Goal: Information Seeking & Learning: Learn about a topic

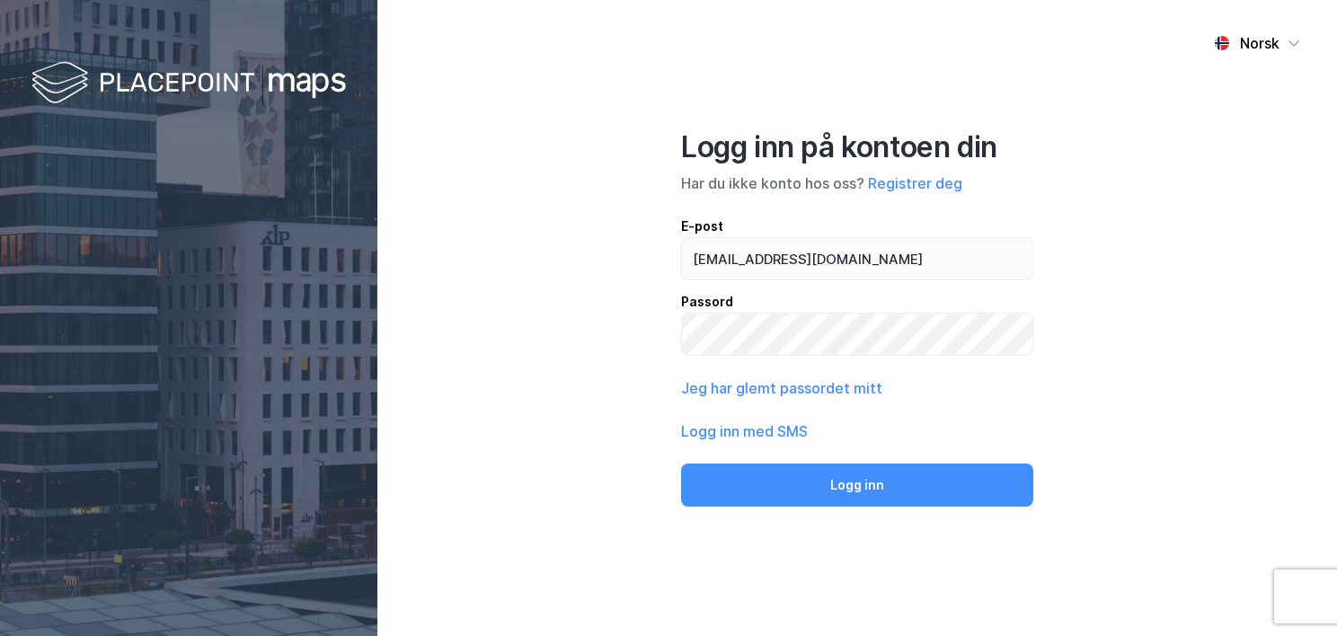
type input "[EMAIL_ADDRESS][DOMAIN_NAME]"
click at [681, 464] on button "Logg inn" at bounding box center [857, 485] width 352 height 43
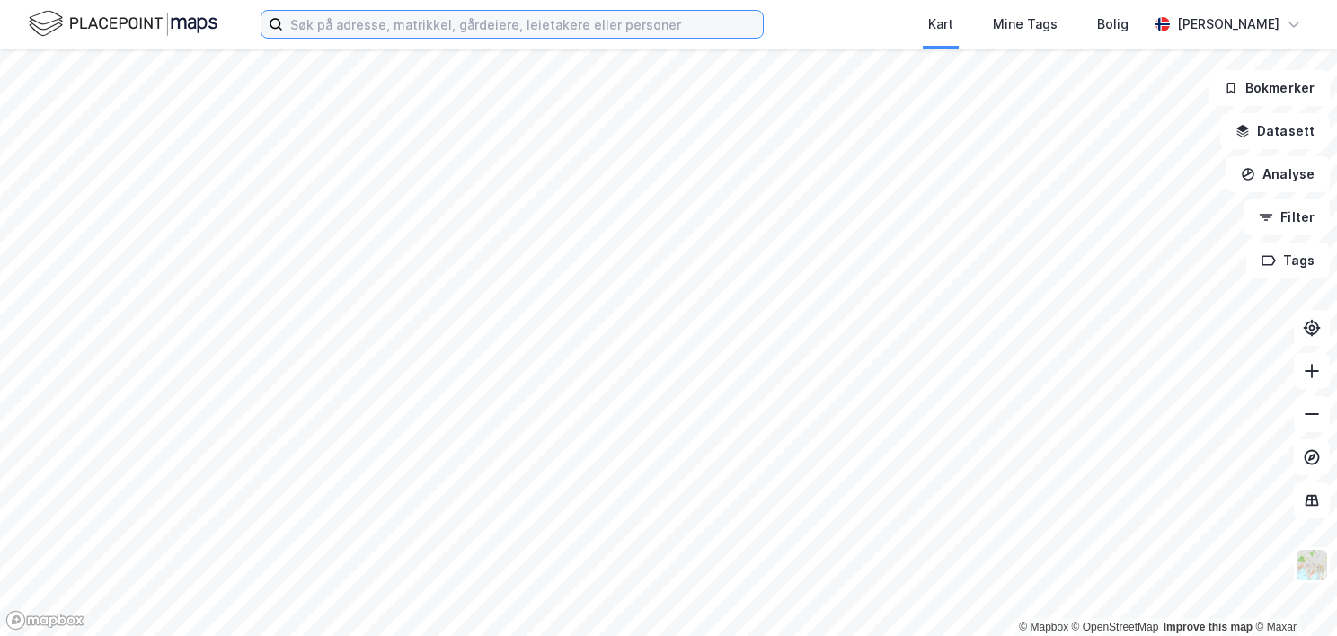
click at [284, 27] on input at bounding box center [523, 24] width 480 height 27
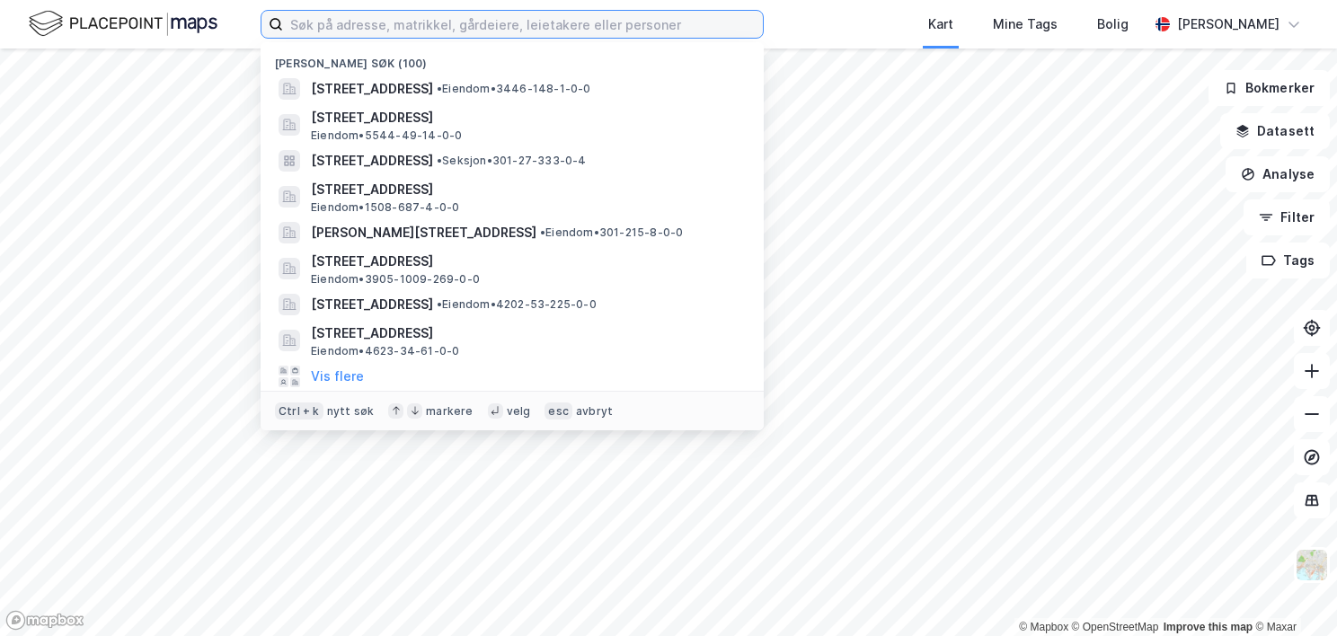
paste input "301-224/68/0"
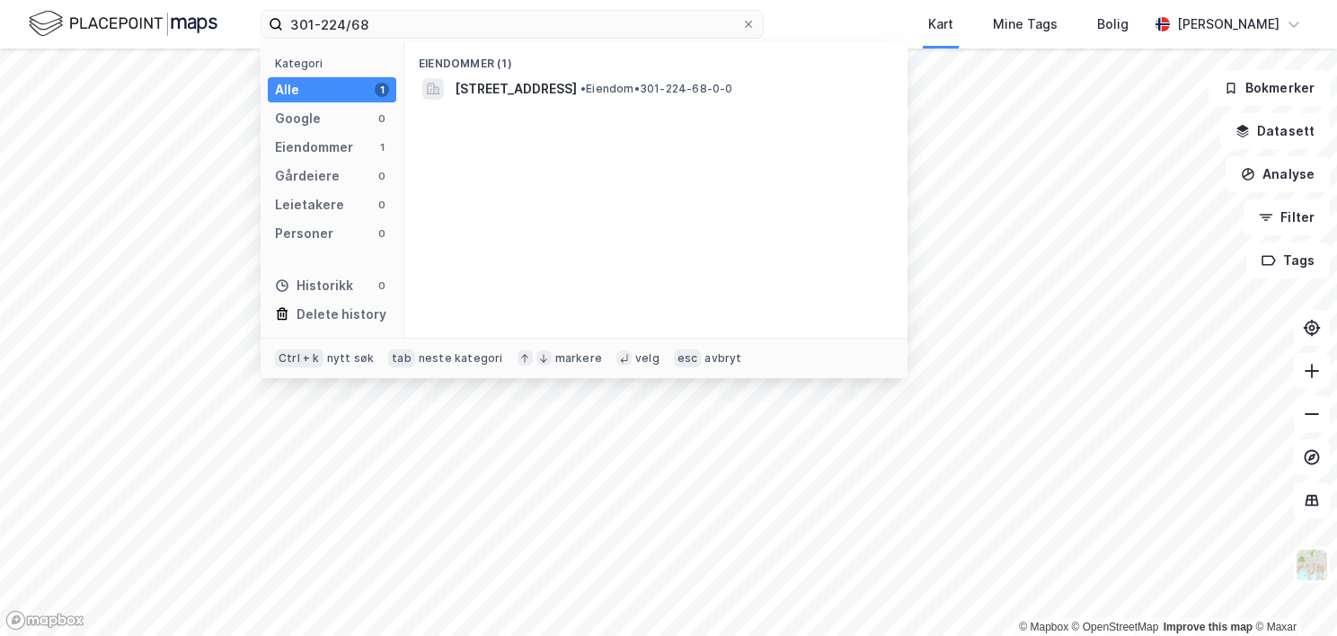
click at [508, 90] on span "[STREET_ADDRESS]" at bounding box center [516, 89] width 122 height 22
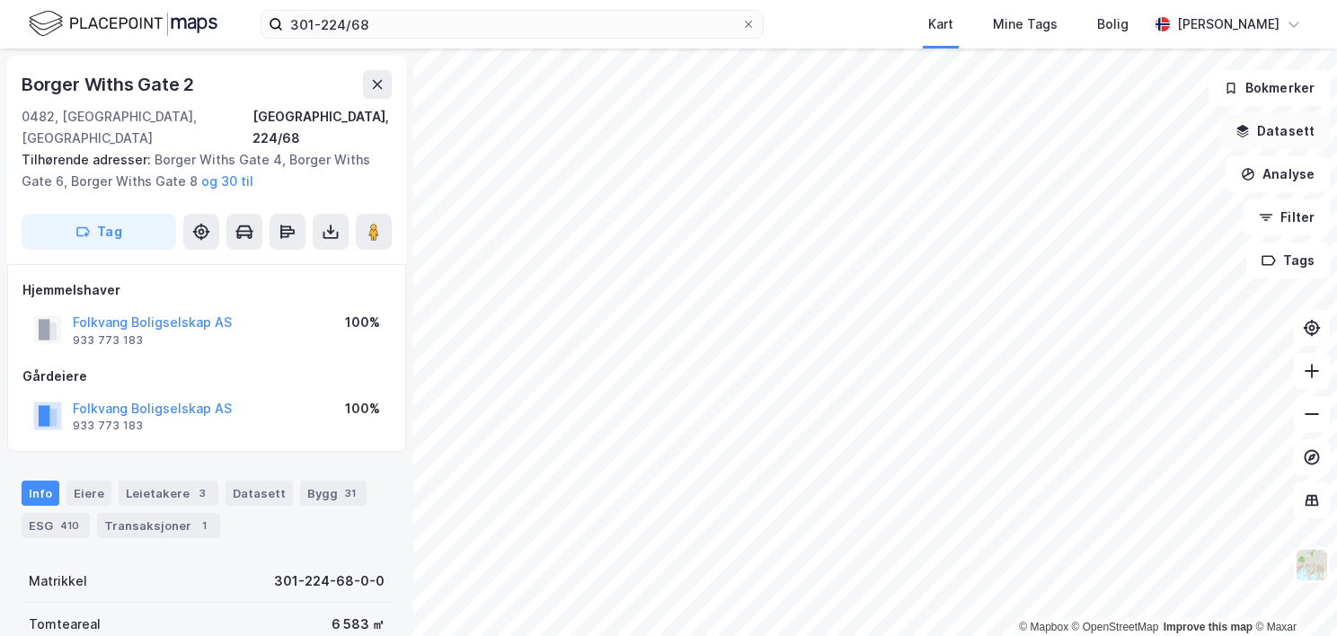
click at [1285, 121] on button "Datasett" at bounding box center [1275, 131] width 110 height 36
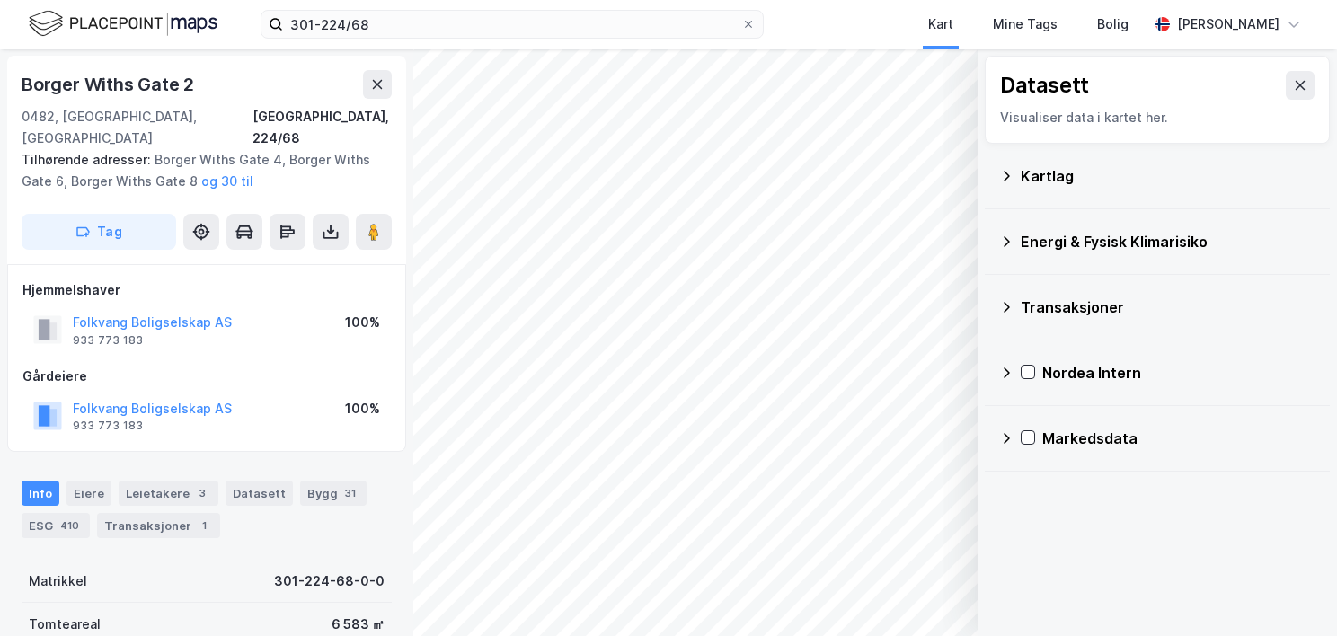
click at [1060, 176] on div "Kartlag" at bounding box center [1168, 176] width 295 height 22
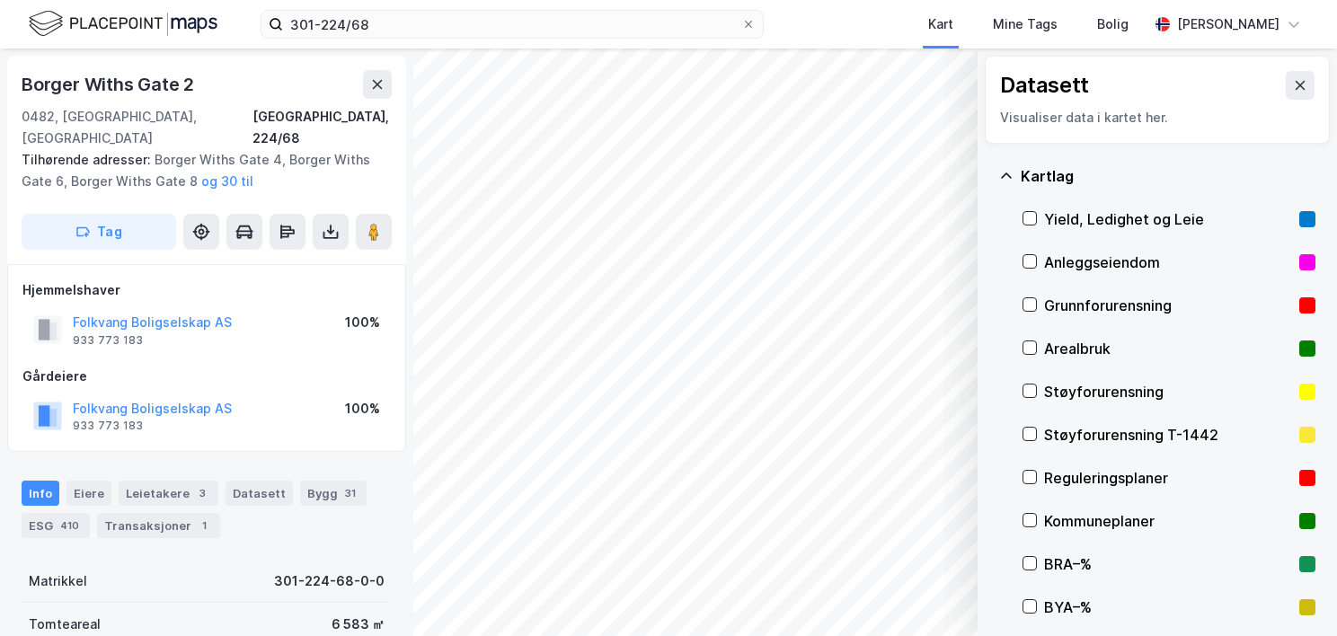
click at [1078, 299] on div "Grunnforurensning" at bounding box center [1168, 306] width 248 height 22
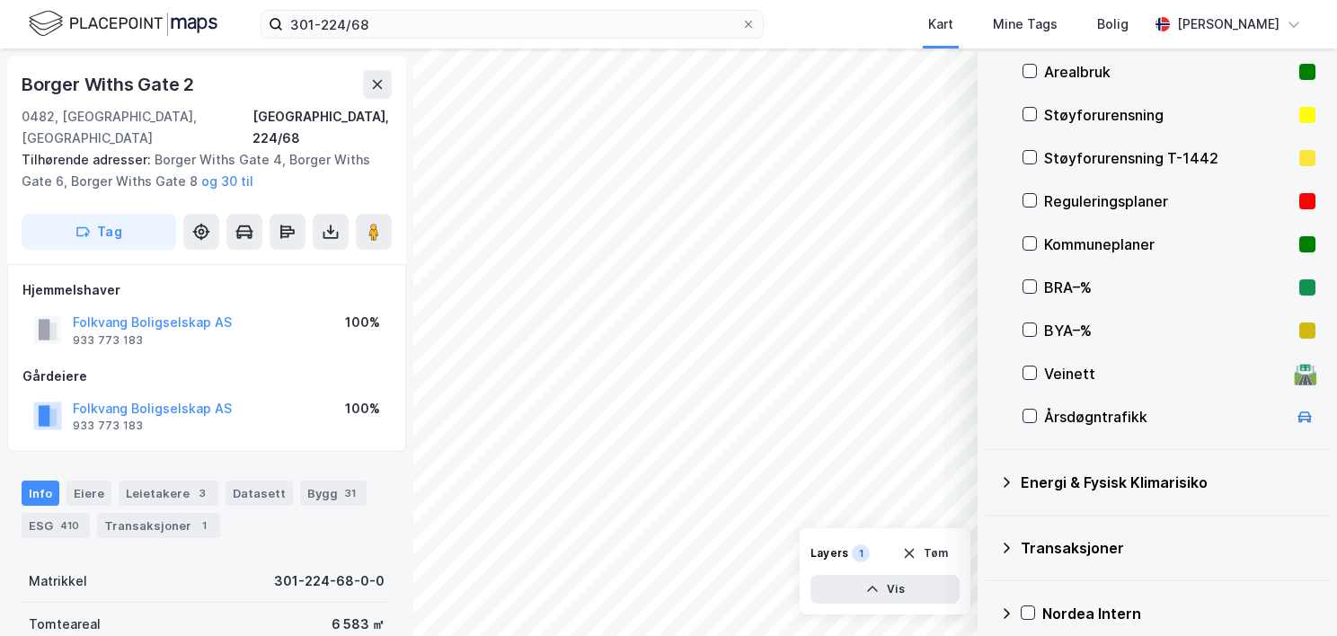
scroll to position [359, 0]
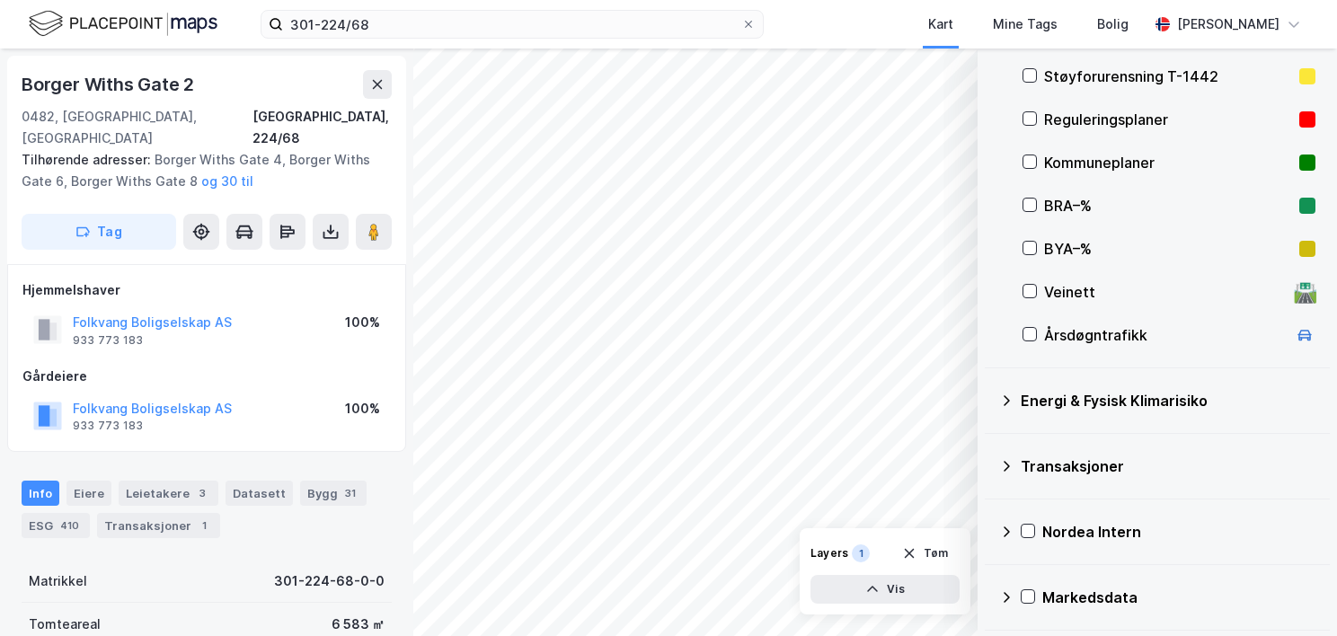
click at [1006, 399] on icon at bounding box center [1006, 401] width 14 height 14
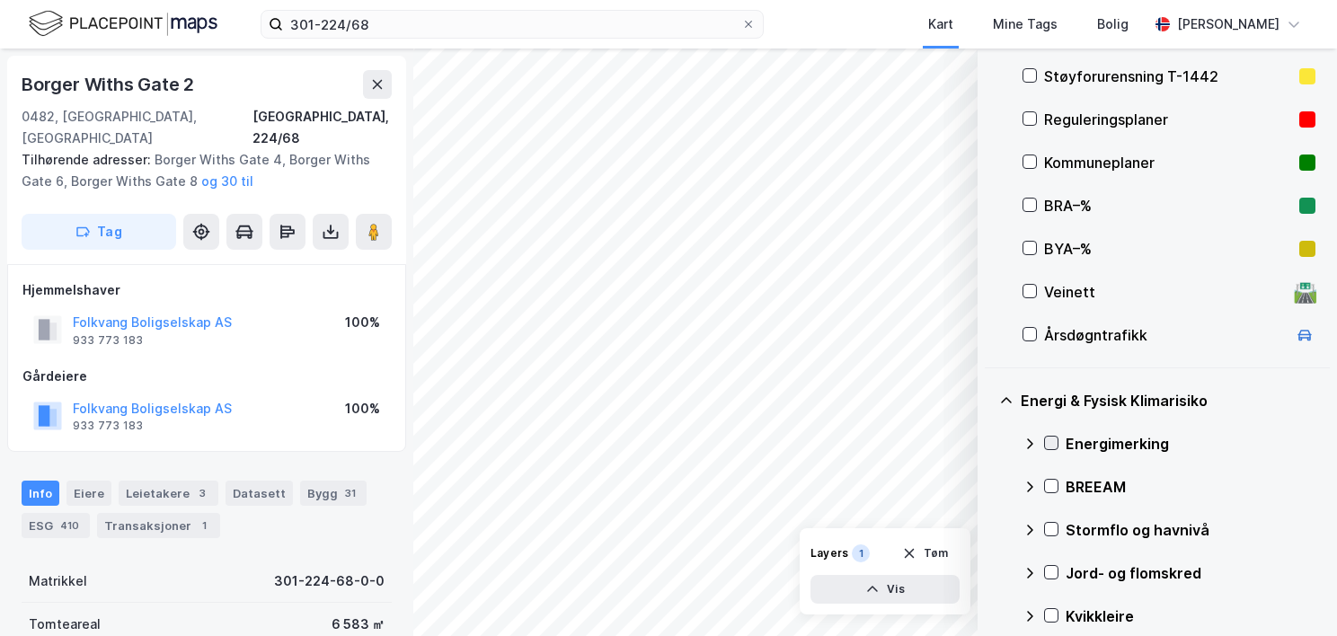
click at [1053, 445] on icon at bounding box center [1051, 443] width 13 height 13
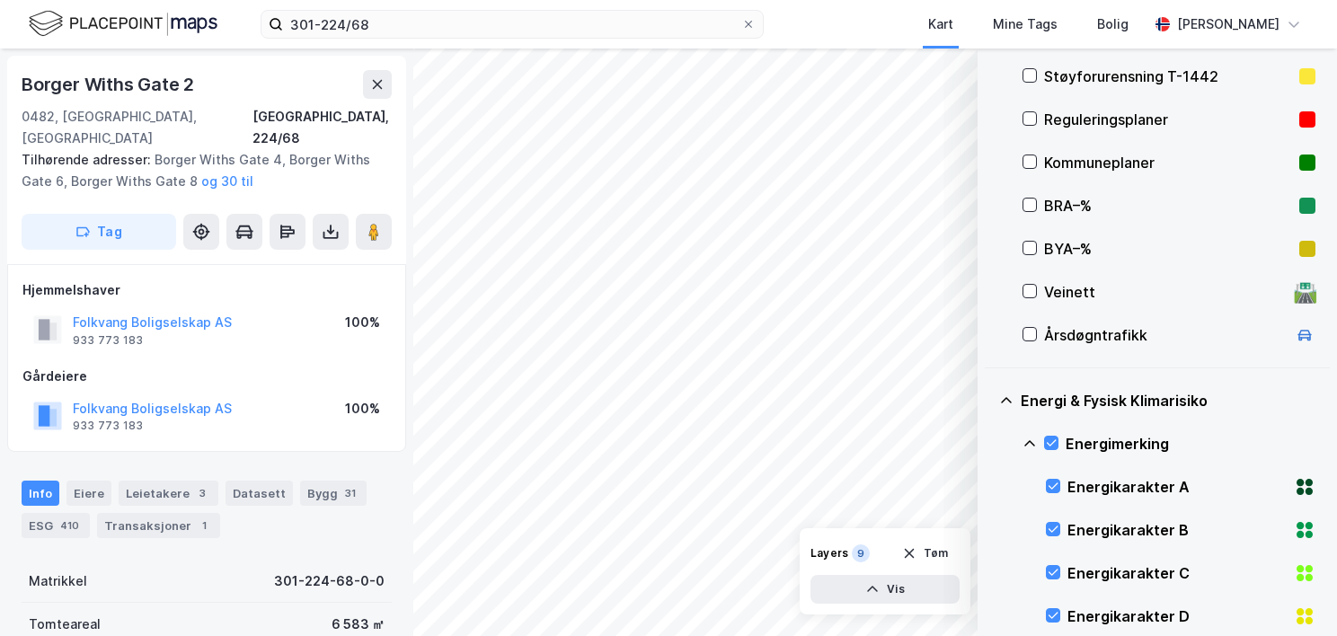
click at [1034, 442] on icon at bounding box center [1030, 444] width 14 height 14
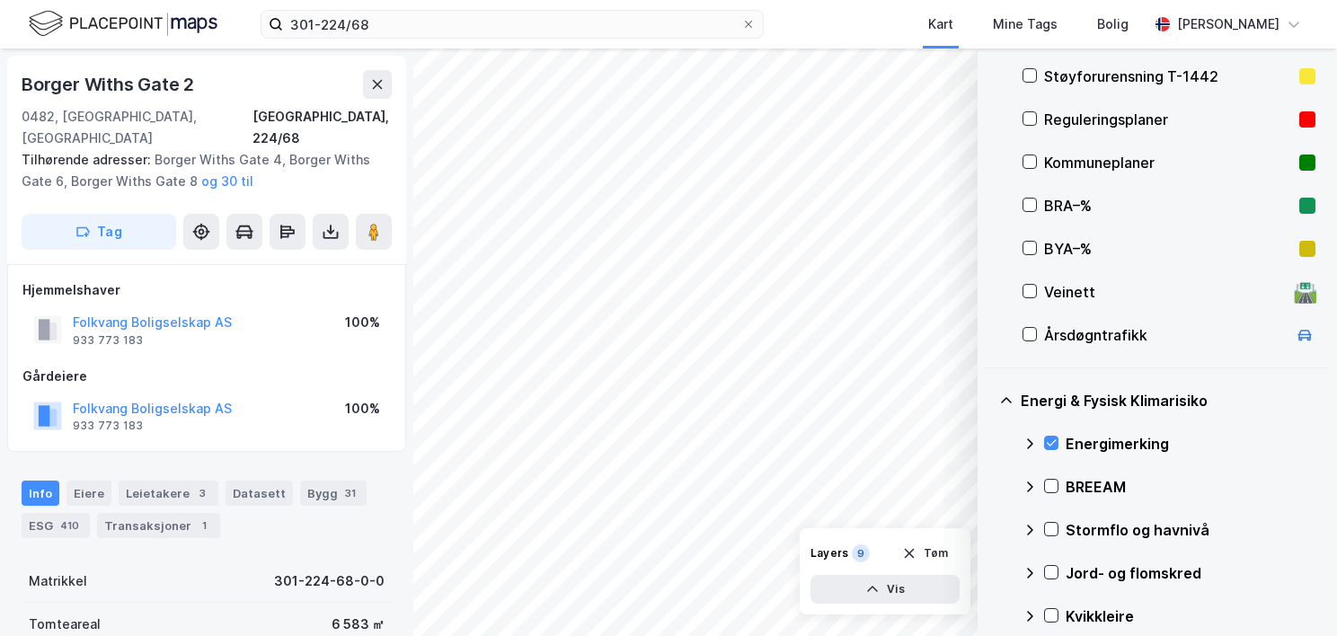
scroll to position [538, 0]
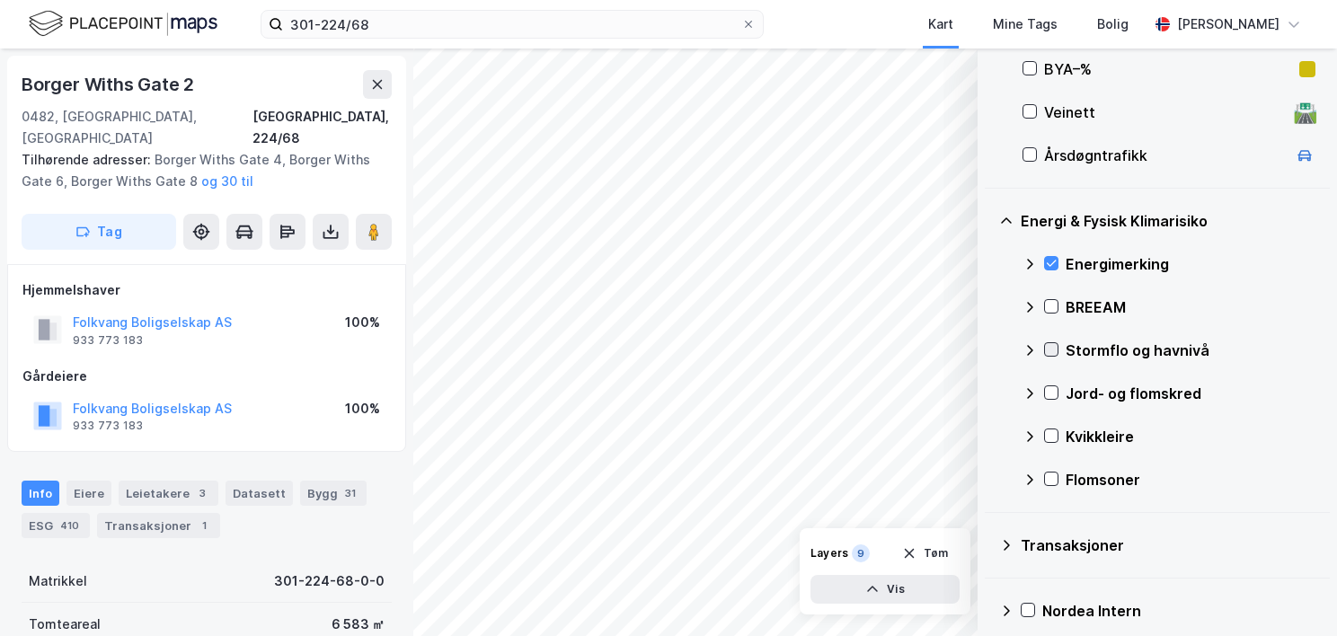
click at [1052, 351] on icon at bounding box center [1051, 349] width 13 height 13
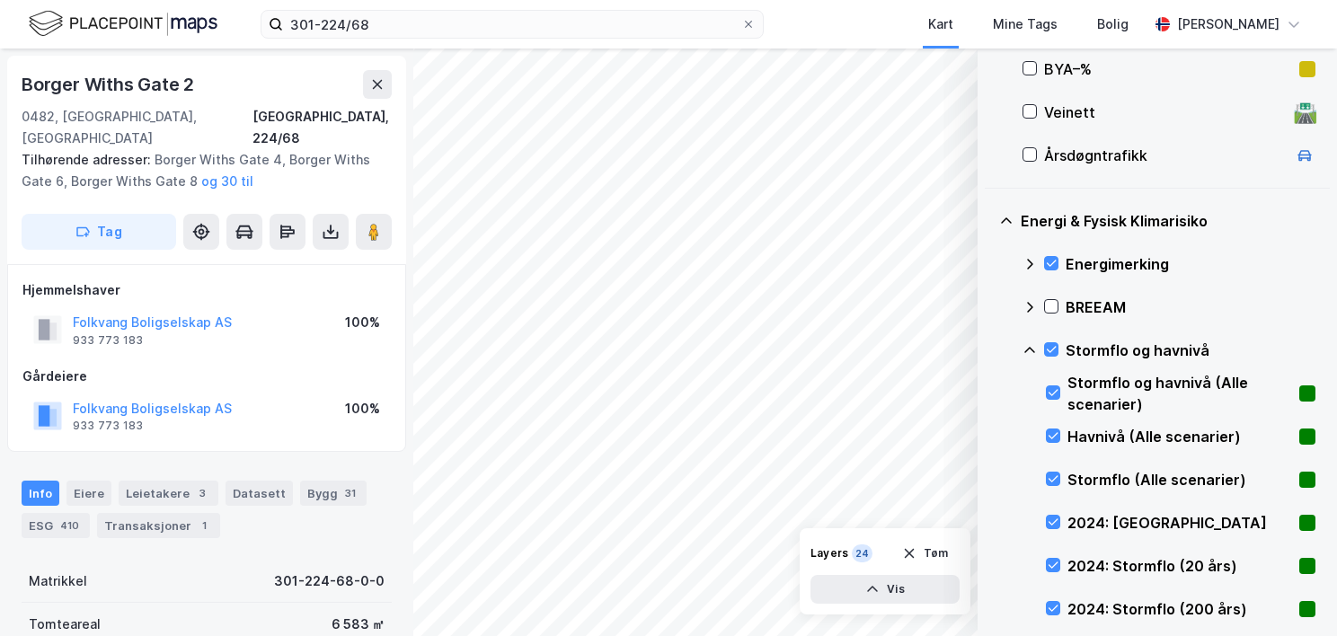
click at [1029, 347] on icon at bounding box center [1030, 350] width 11 height 6
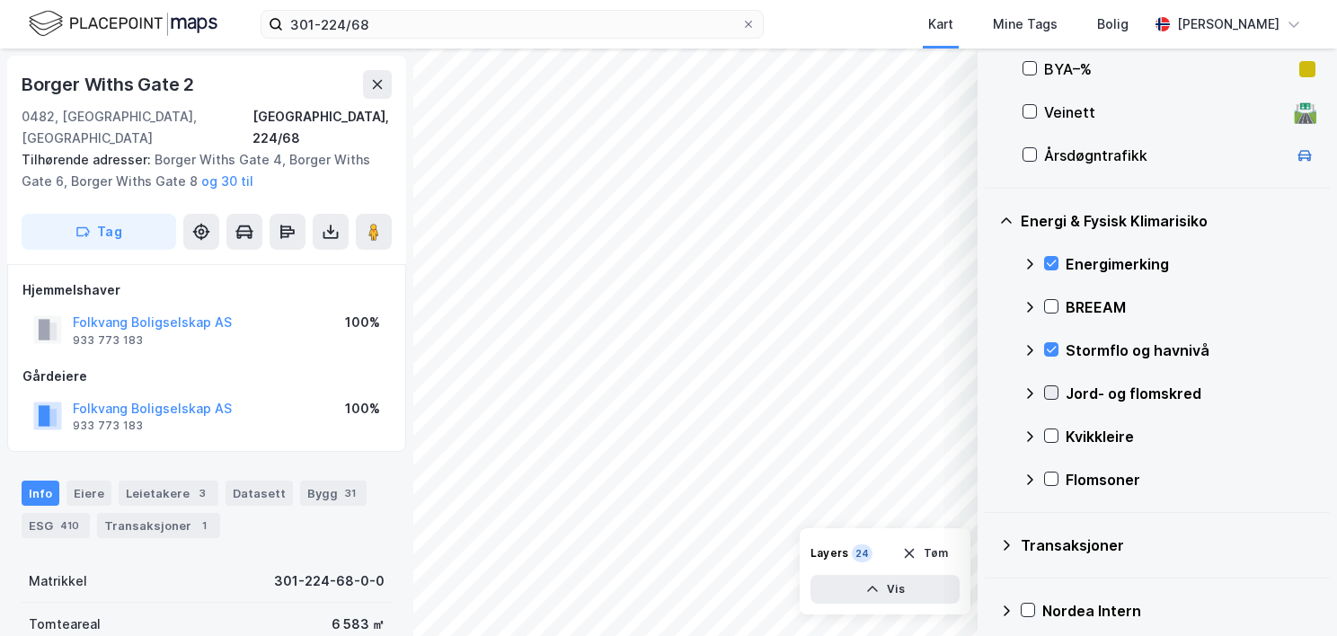
click at [1050, 390] on icon at bounding box center [1051, 392] width 13 height 13
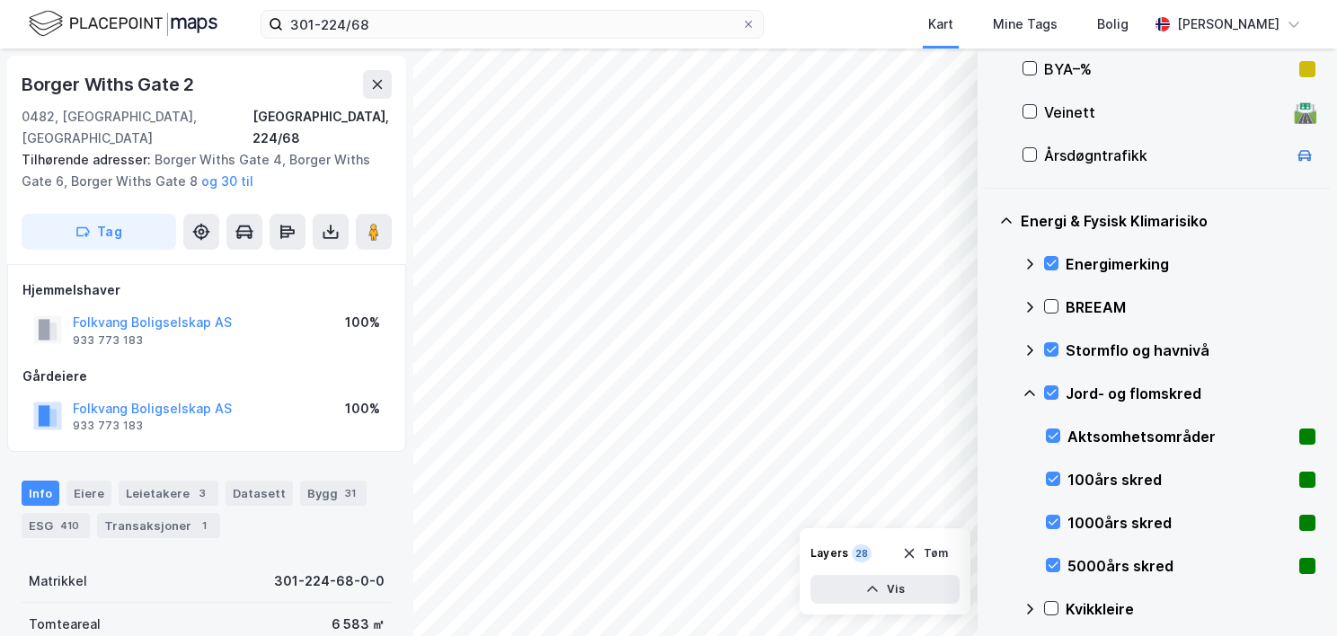
click at [1031, 393] on icon at bounding box center [1030, 393] width 14 height 14
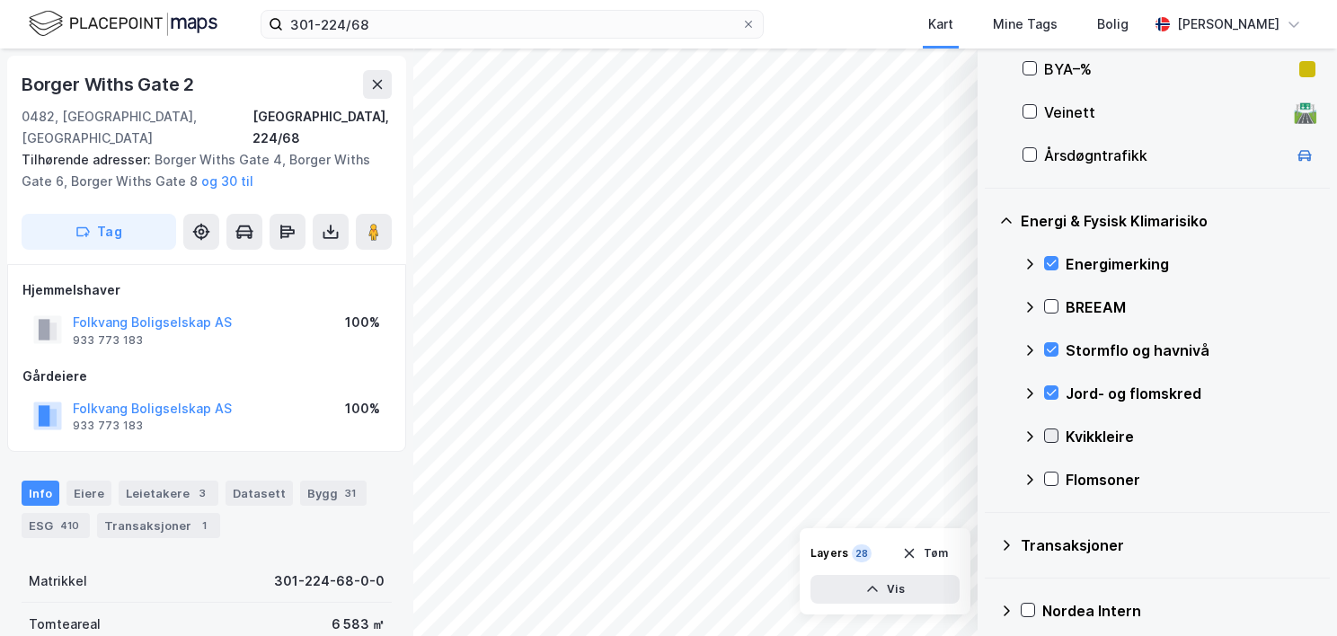
click at [1052, 439] on icon at bounding box center [1051, 436] width 13 height 13
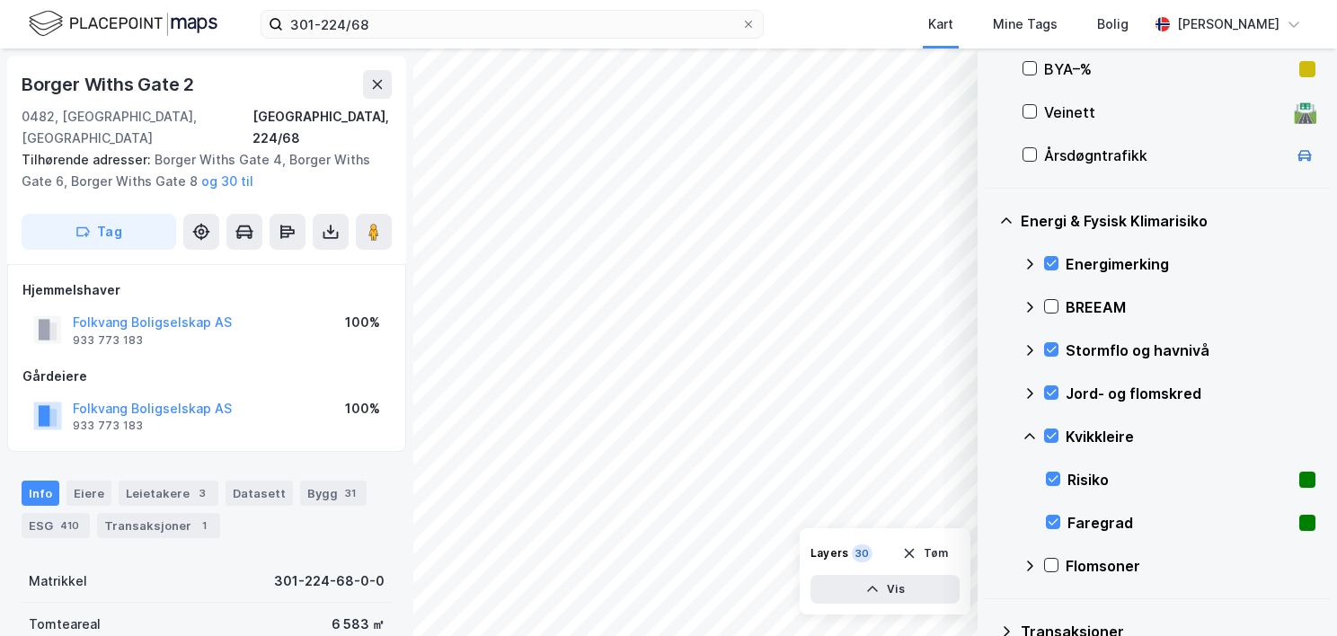
click at [1028, 433] on icon at bounding box center [1030, 436] width 11 height 6
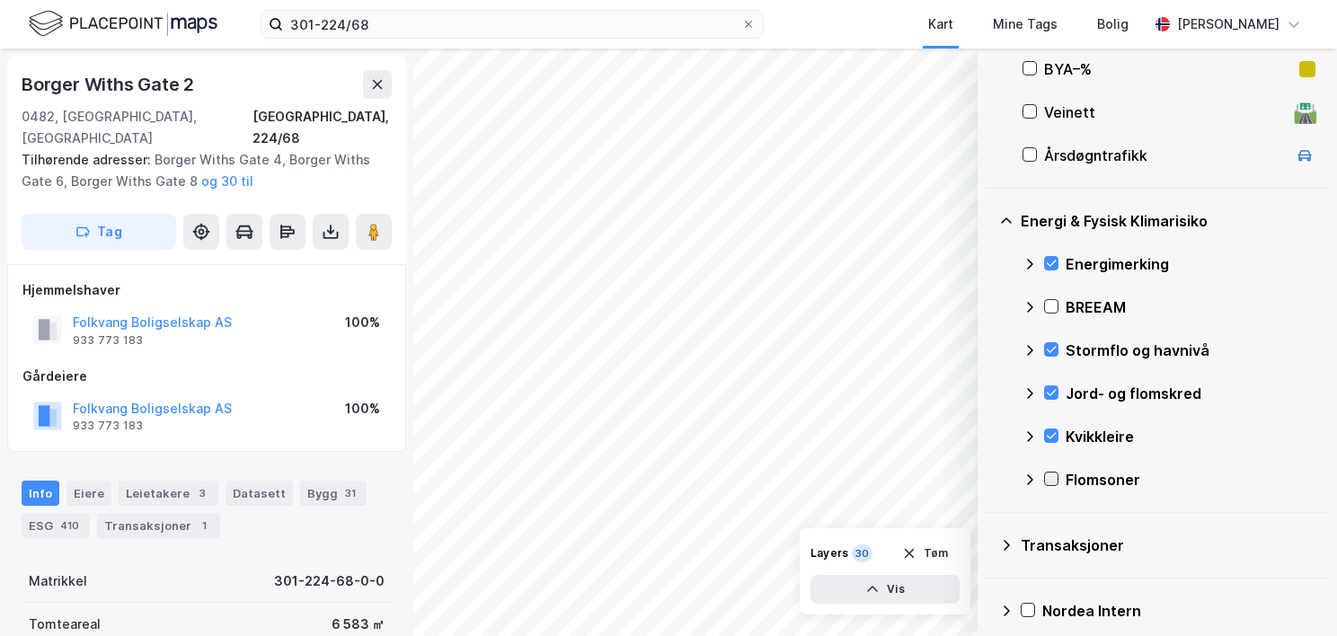
click at [1052, 478] on icon at bounding box center [1051, 479] width 13 height 13
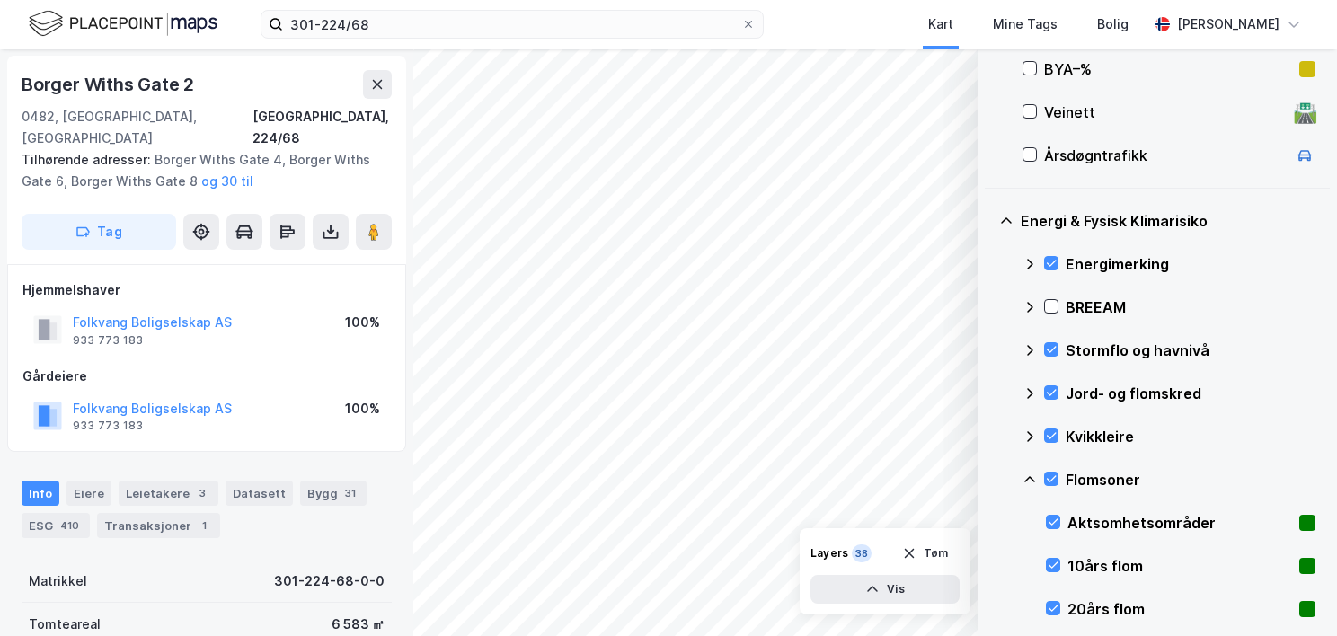
click at [1035, 476] on icon at bounding box center [1030, 480] width 14 height 14
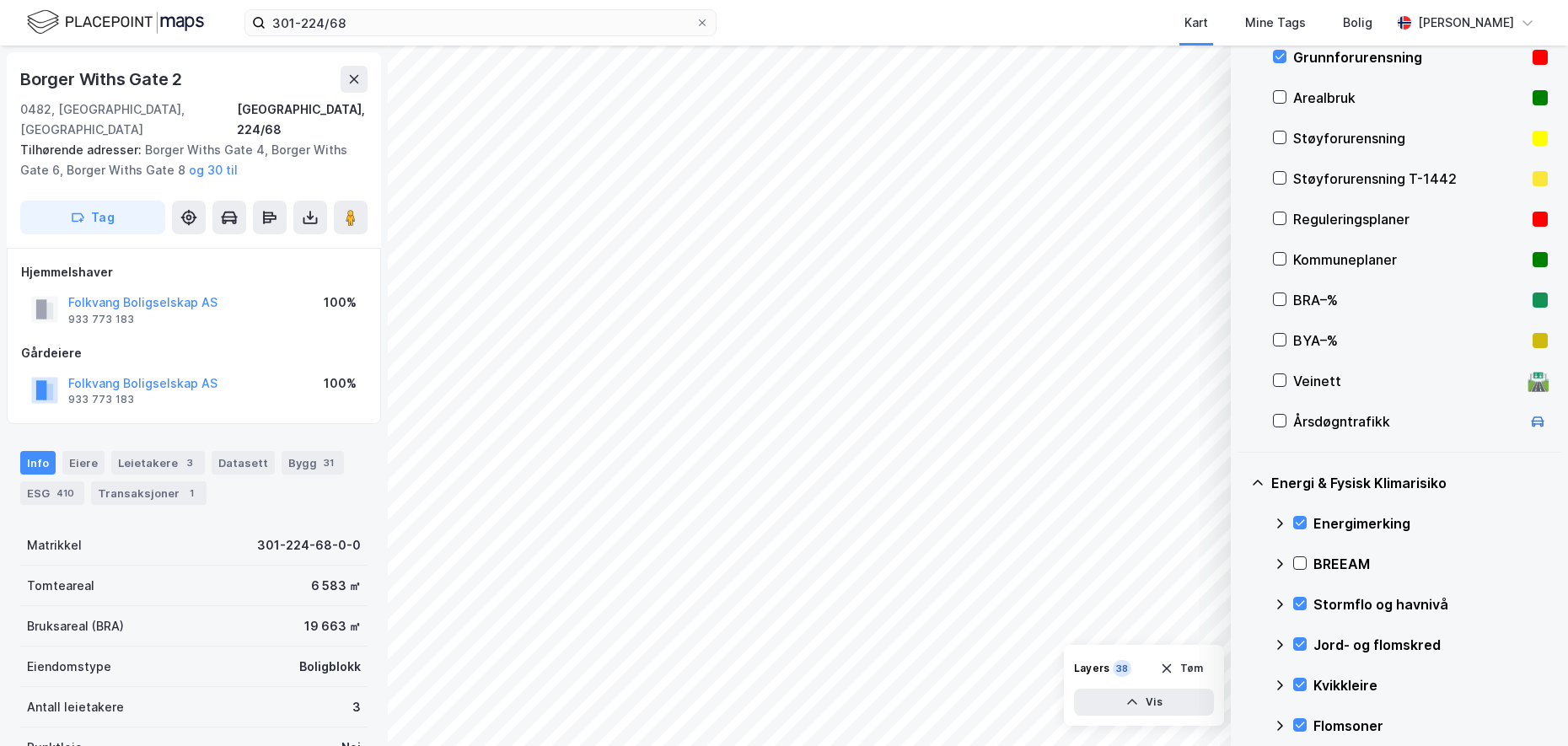
scroll to position [220, 0]
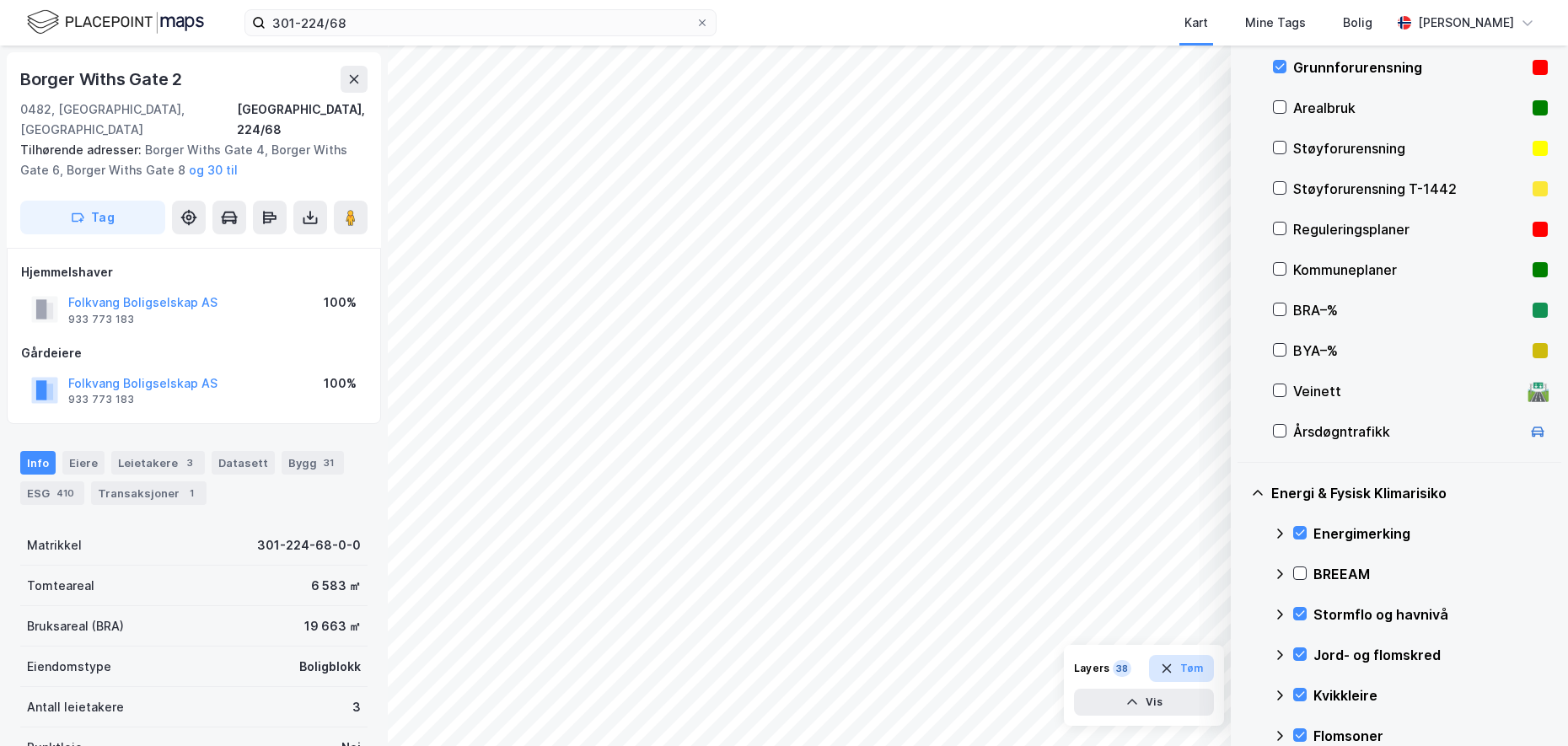
click at [1195, 596] on button "Tøm" at bounding box center [1181, 668] width 65 height 27
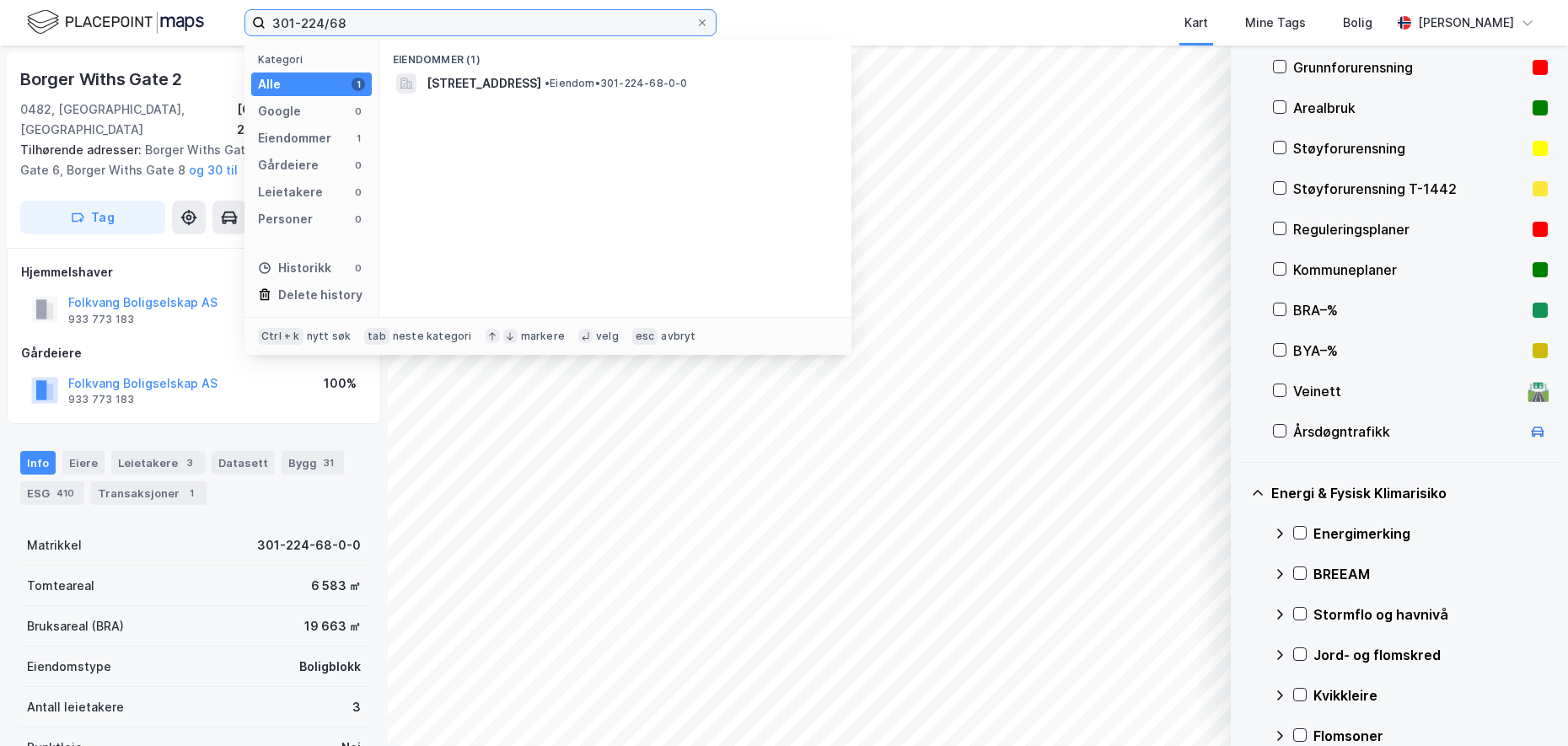
drag, startPoint x: 353, startPoint y: 24, endPoint x: 245, endPoint y: 45, distance: 110.0
click at [245, 37] on div "301-224/68 Kategori Alle 1 Google 0 Eiendommer 1 Gårdeiere 0 Leietakere 0 Perso…" at bounding box center [480, 23] width 472 height 27
paste input "5001/320/213//5"
click at [364, 25] on input "5001/320/213//5" at bounding box center [480, 23] width 430 height 25
type input "5001/320/213/0/5"
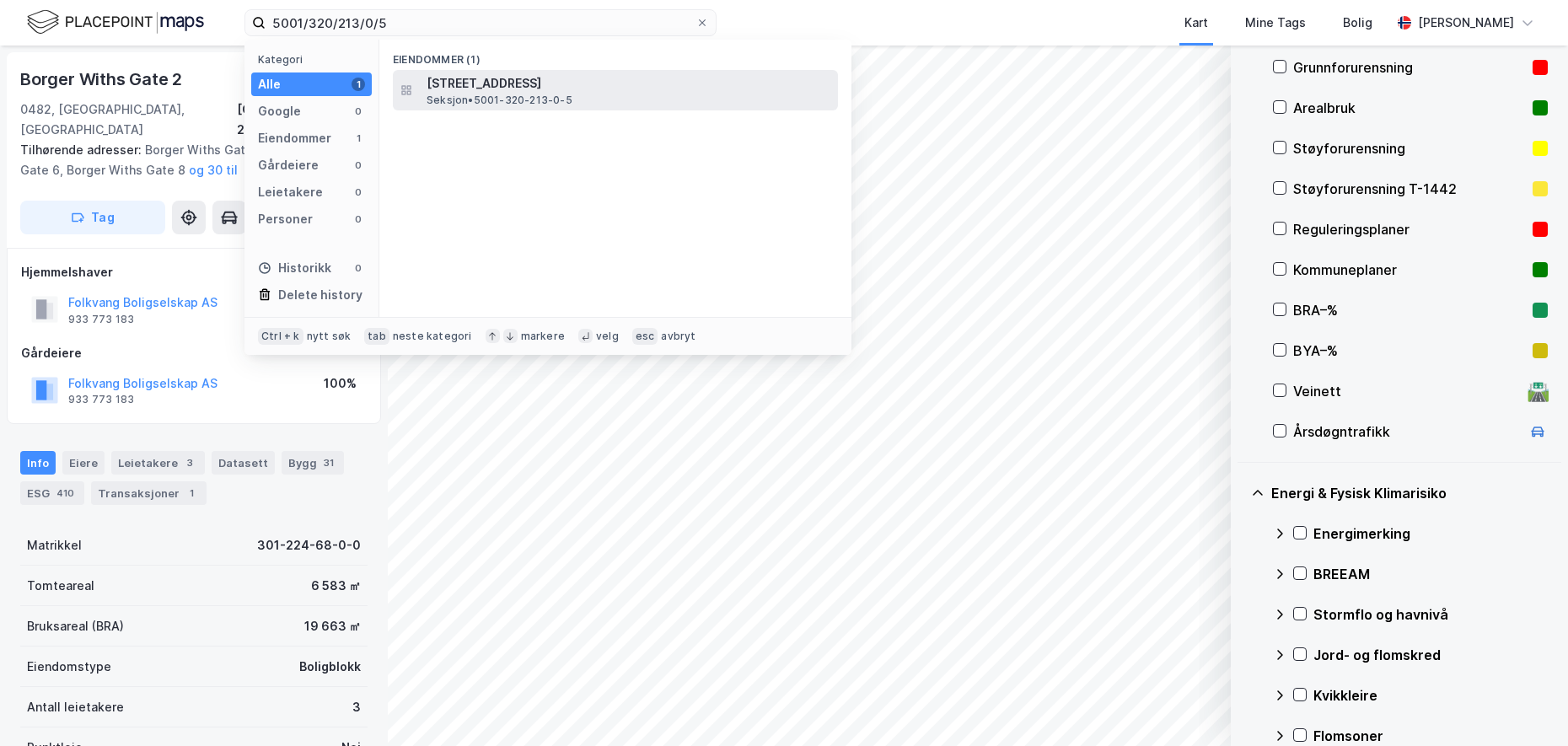
click at [500, 90] on span "[STREET_ADDRESS]" at bounding box center [628, 84] width 404 height 21
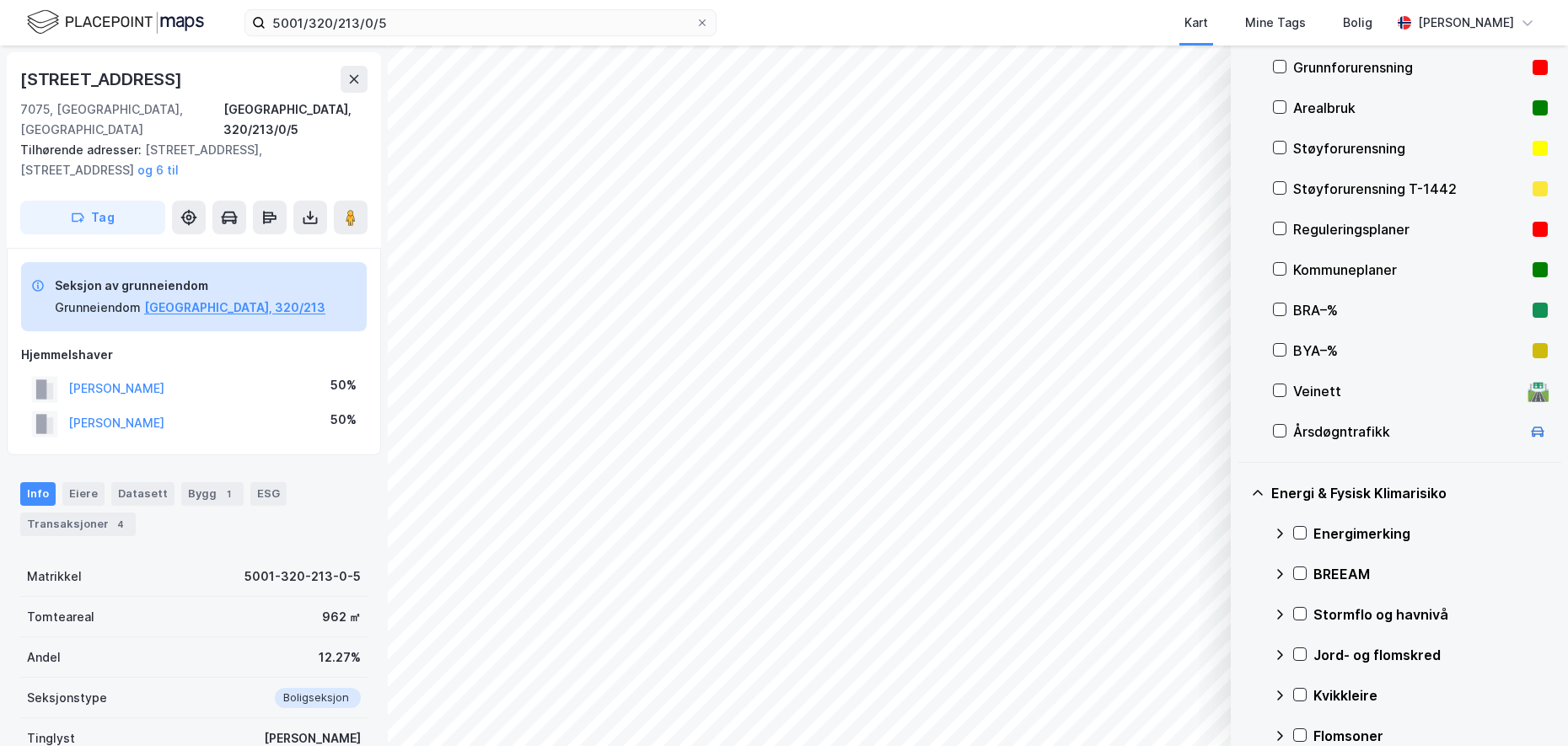
click at [1253, 58] on div "Grunnforurensning" at bounding box center [1410, 68] width 233 height 21
click at [1253, 526] on div at bounding box center [1300, 533] width 13 height 13
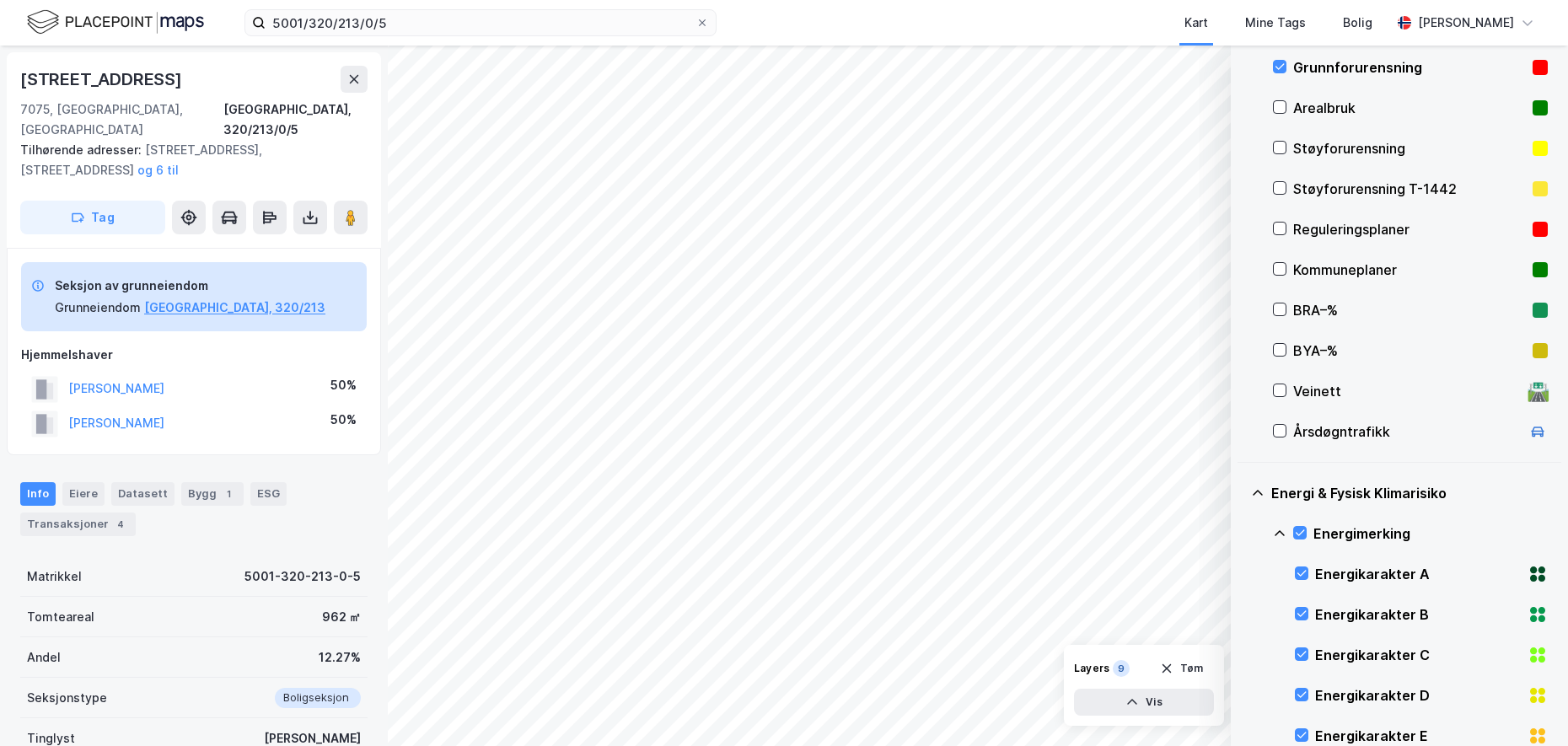
click at [1253, 533] on icon at bounding box center [1279, 534] width 13 height 13
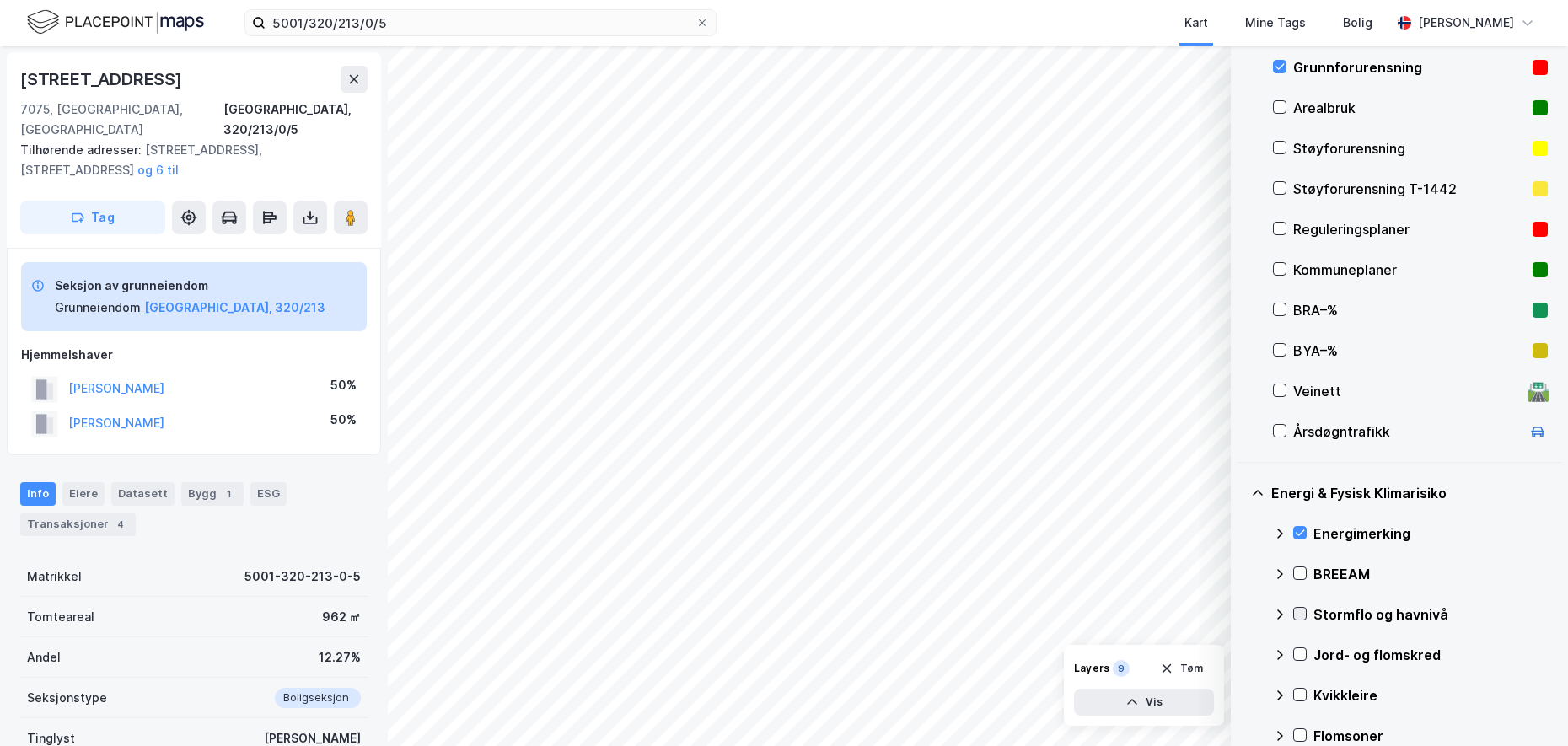
click at [1253, 596] on icon at bounding box center [1300, 614] width 12 height 12
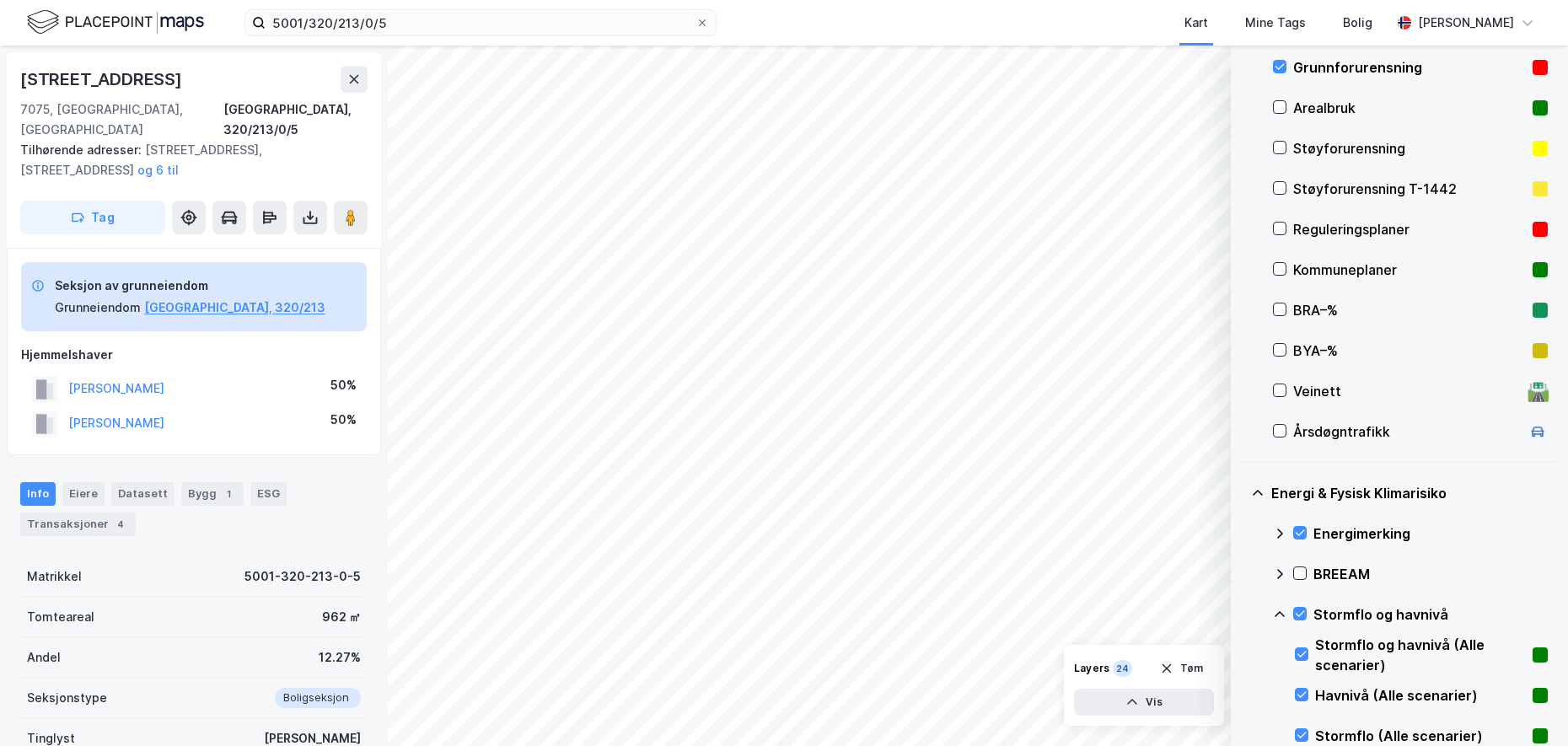
click at [1253, 596] on icon at bounding box center [1279, 615] width 13 height 13
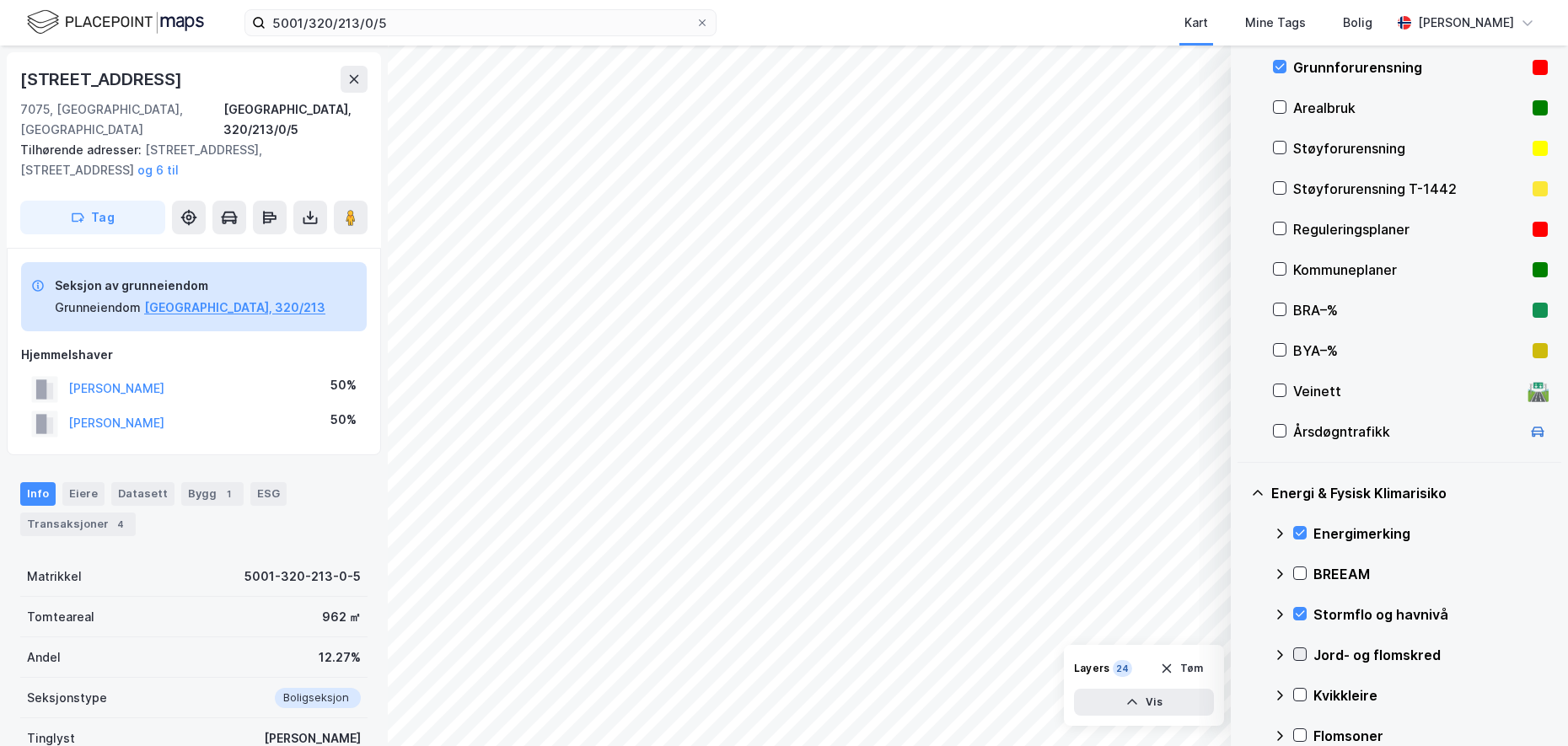
click at [1253, 596] on icon at bounding box center [1300, 654] width 12 height 12
click at [1253, 596] on icon at bounding box center [1279, 655] width 13 height 13
click at [1253, 596] on icon at bounding box center [1300, 694] width 12 height 12
click at [1253, 596] on icon at bounding box center [1279, 695] width 13 height 13
click at [1253, 596] on icon at bounding box center [1300, 735] width 12 height 12
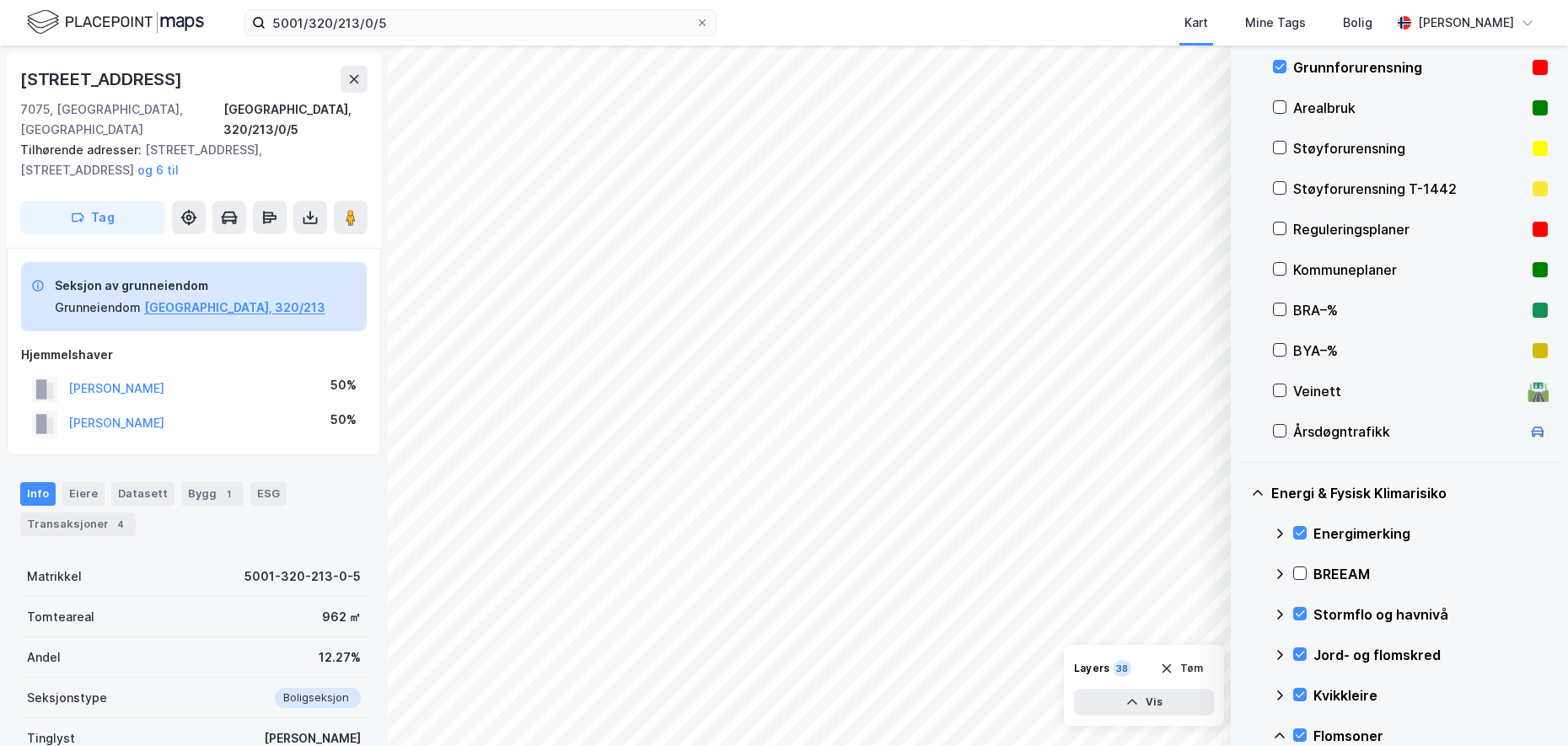
click at [1253, 596] on icon at bounding box center [1279, 736] width 13 height 13
click at [1197, 596] on button "Tøm" at bounding box center [1181, 668] width 65 height 27
